Goal: Task Accomplishment & Management: Manage account settings

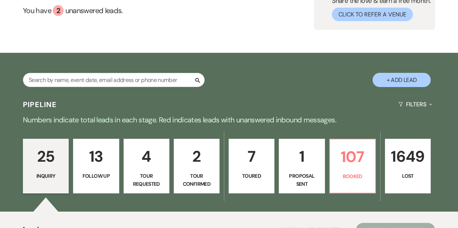
scroll to position [77, 0]
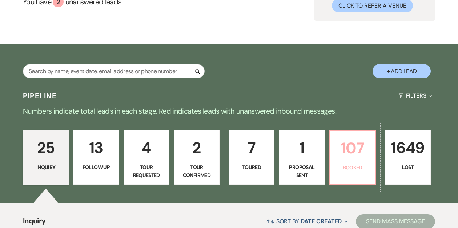
click at [358, 158] on p "107" at bounding box center [352, 148] width 36 height 24
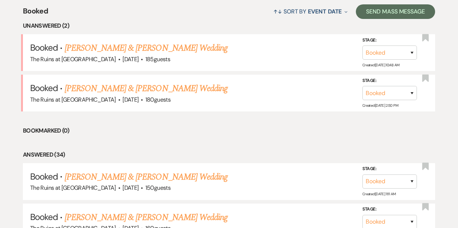
scroll to position [291, 0]
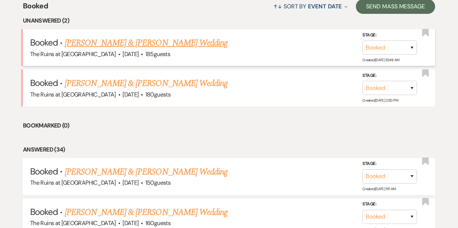
click at [138, 43] on link "[PERSON_NAME] & [PERSON_NAME] Wedding" at bounding box center [146, 42] width 163 height 13
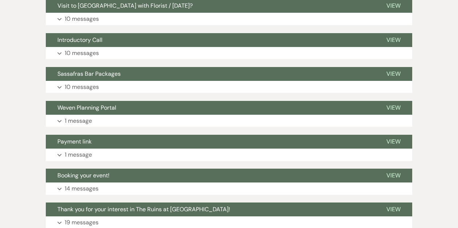
scroll to position [1581, 0]
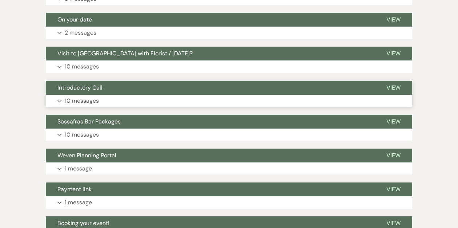
click at [109, 87] on button "Introductory Call" at bounding box center [210, 88] width 329 height 14
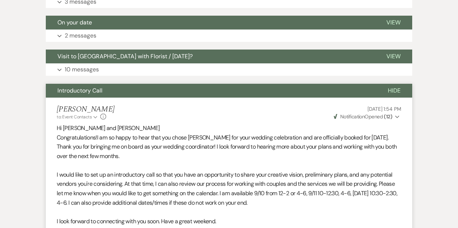
scroll to position [1579, 0]
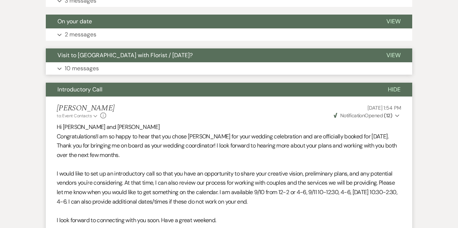
click at [96, 52] on span "Visit to [GEOGRAPHIC_DATA] with Florist / [DATE]?" at bounding box center [124, 55] width 135 height 8
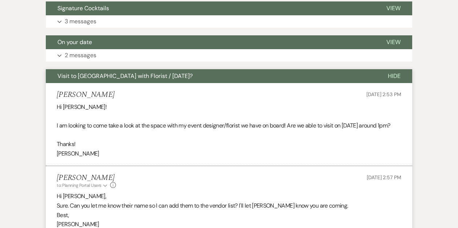
scroll to position [1554, 0]
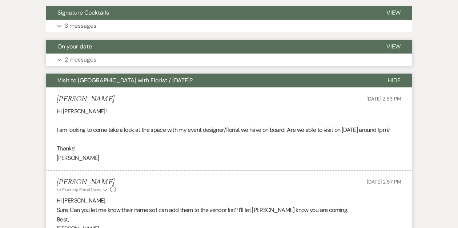
click at [87, 49] on span "On your date" at bounding box center [74, 47] width 35 height 8
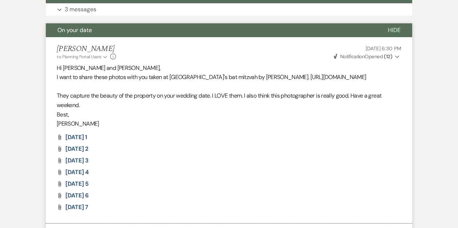
scroll to position [1509, 0]
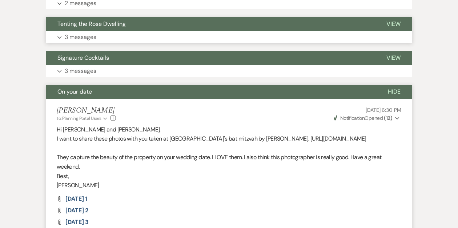
click at [90, 22] on span "Tenting the Rose Dwelling" at bounding box center [91, 24] width 68 height 8
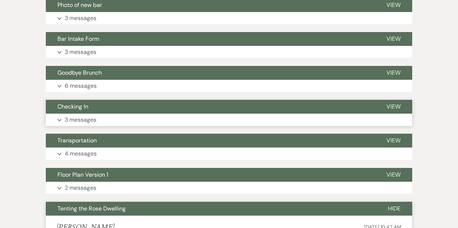
scroll to position [1337, 0]
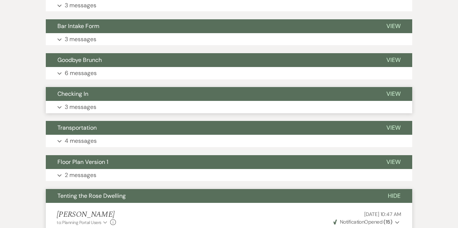
click at [84, 93] on span "Checking In" at bounding box center [72, 94] width 31 height 8
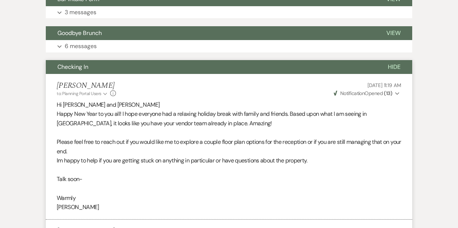
scroll to position [1353, 0]
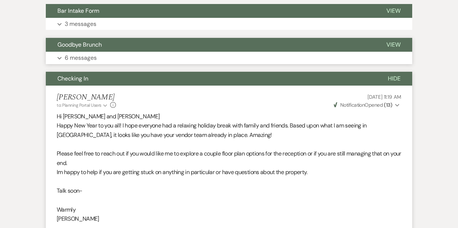
click at [90, 44] on span "Goodbye Brunch" at bounding box center [79, 45] width 44 height 8
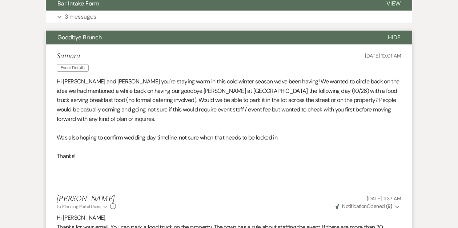
scroll to position [1283, 0]
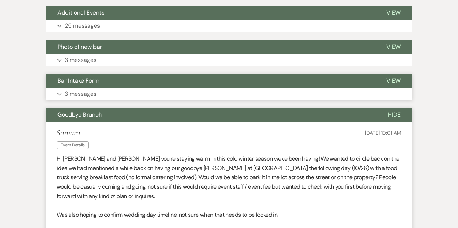
click at [82, 80] on span "Bar Intake Form" at bounding box center [78, 81] width 42 height 8
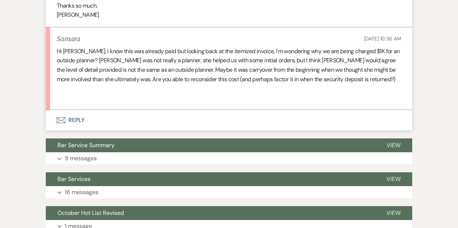
scroll to position [285, 0]
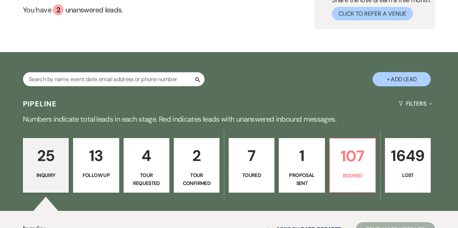
scroll to position [94, 0]
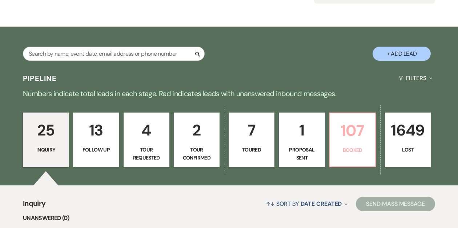
click at [335, 146] on p "Booked" at bounding box center [352, 150] width 36 height 8
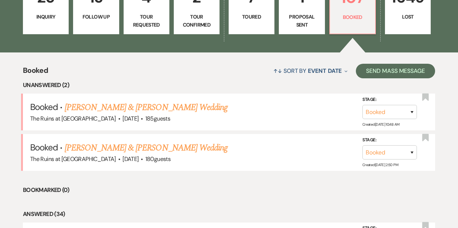
scroll to position [238, 0]
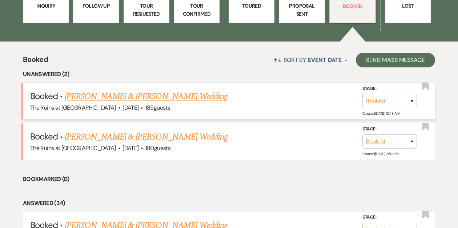
click at [163, 97] on link "[PERSON_NAME] & [PERSON_NAME] Wedding" at bounding box center [146, 96] width 163 height 13
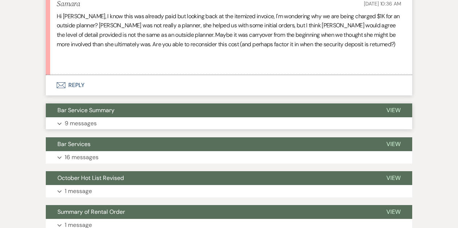
click at [149, 113] on button "Bar Service Summary" at bounding box center [210, 110] width 329 height 14
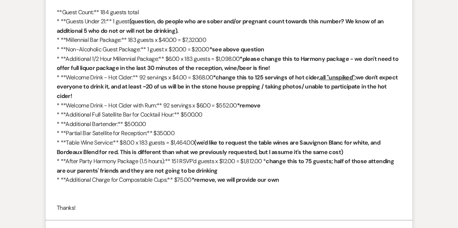
scroll to position [1056, 0]
